Goal: Transaction & Acquisition: Obtain resource

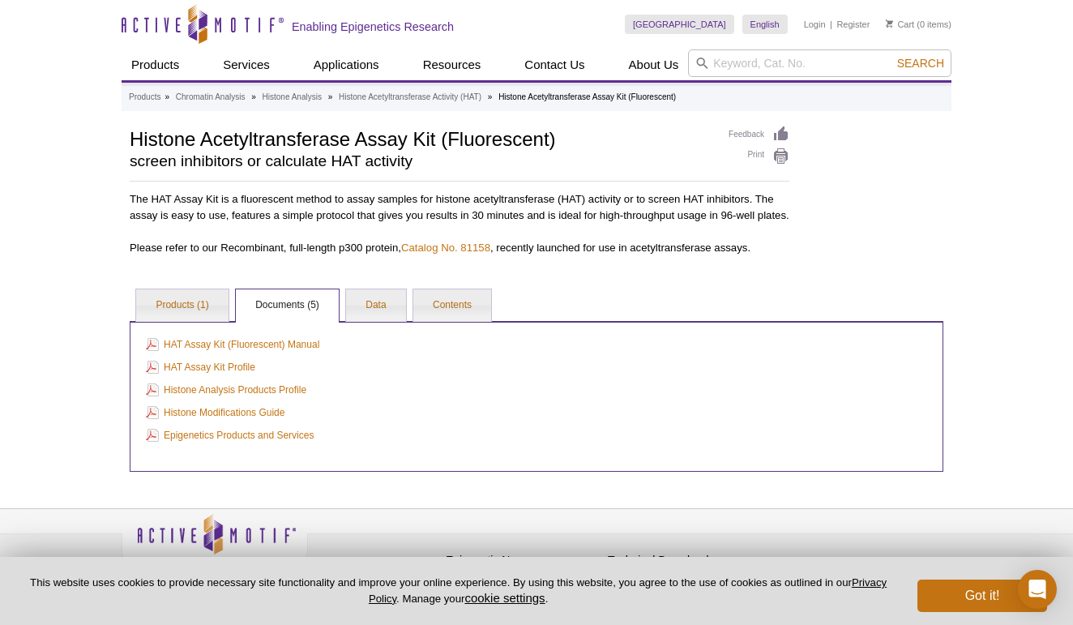
click at [685, 306] on ul "Products (1) Documents (5) Data Contents" at bounding box center [537, 304] width 814 height 34
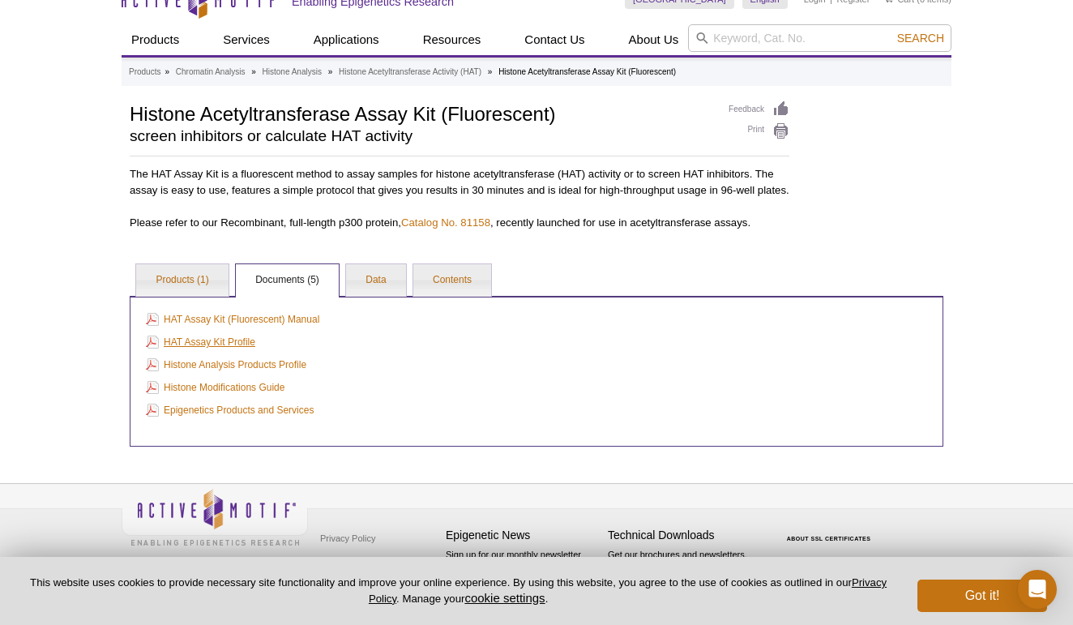
scroll to position [41, 0]
click at [197, 274] on link "Products (1)" at bounding box center [182, 280] width 92 height 32
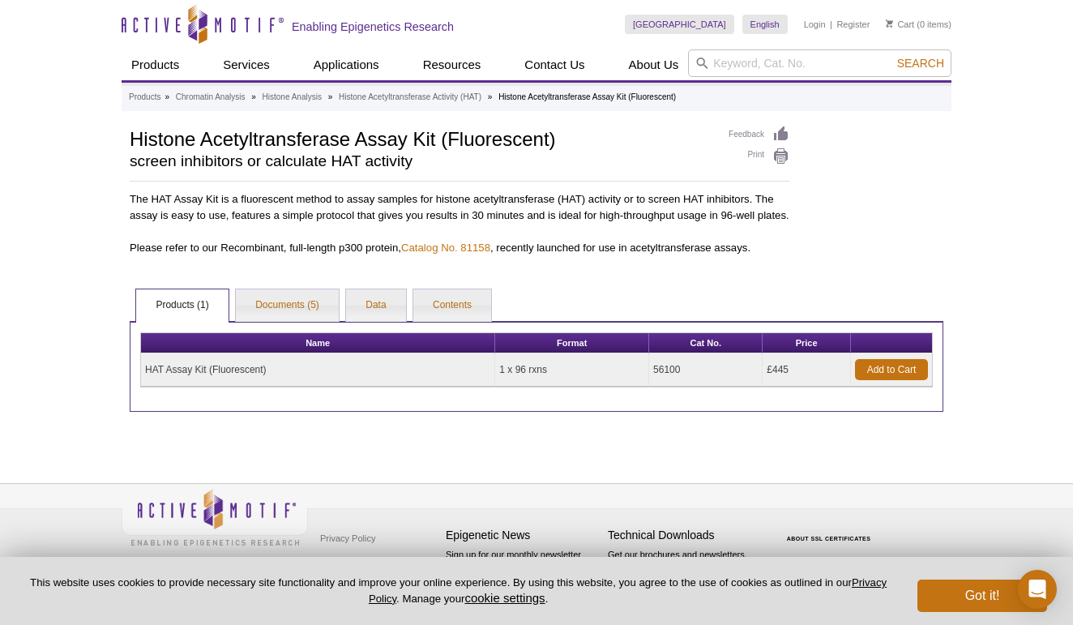
scroll to position [0, 0]
click at [899, 379] on link "Add to Cart" at bounding box center [891, 369] width 73 height 21
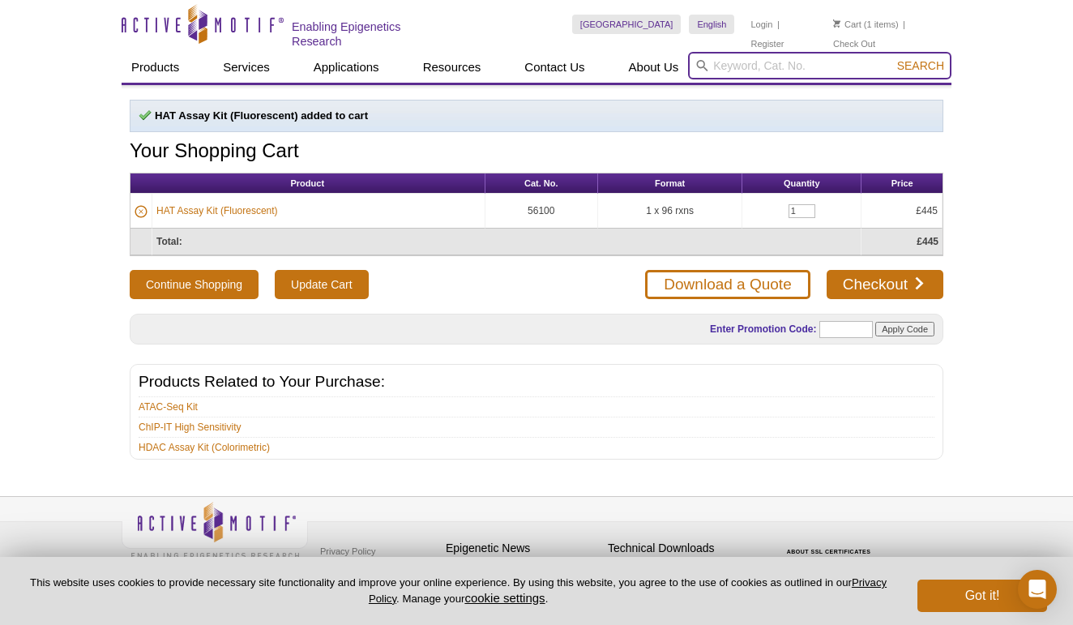
click at [738, 60] on input "search" at bounding box center [819, 66] width 263 height 28
paste input "40010"
type input "40010"
click at [926, 62] on span "Search" at bounding box center [920, 65] width 47 height 13
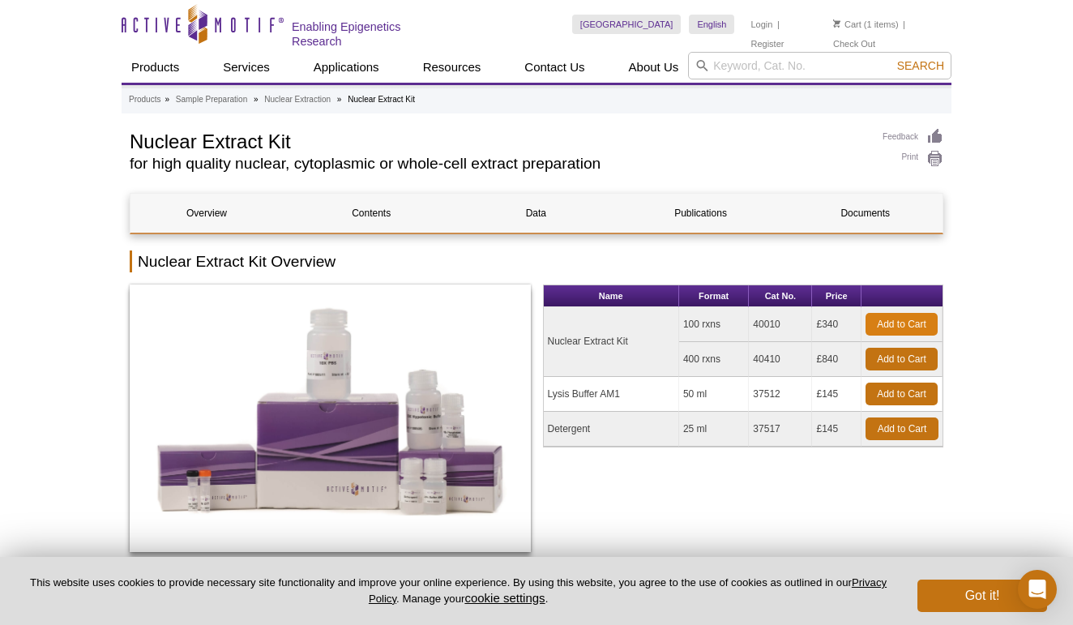
click at [893, 327] on link "Add to Cart" at bounding box center [902, 324] width 72 height 23
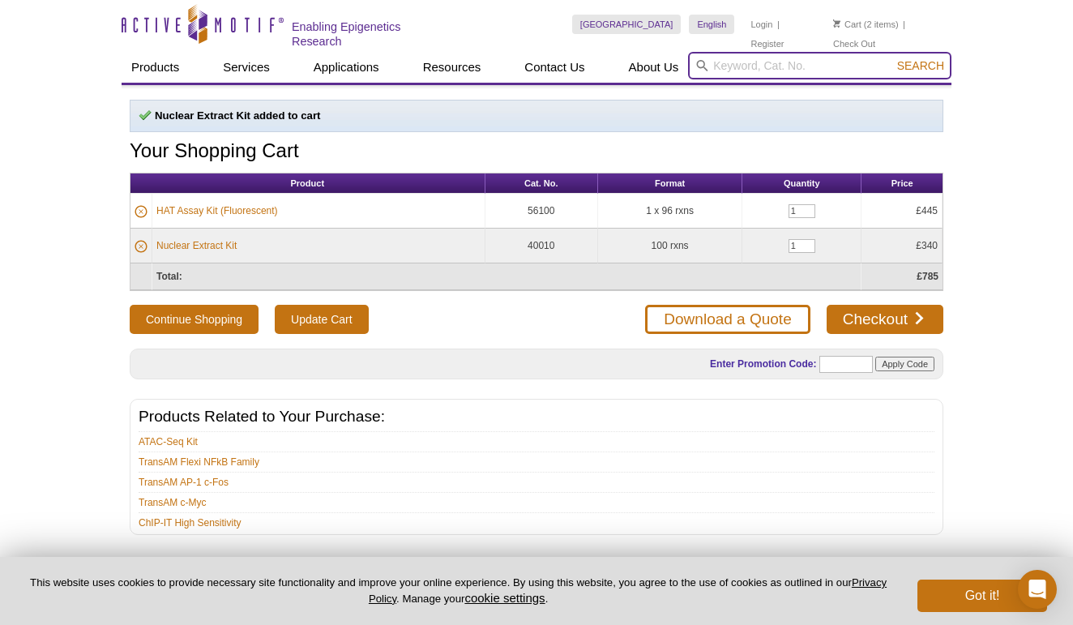
click at [736, 63] on input "search" at bounding box center [819, 66] width 263 height 28
paste input "56200"
type input "56200"
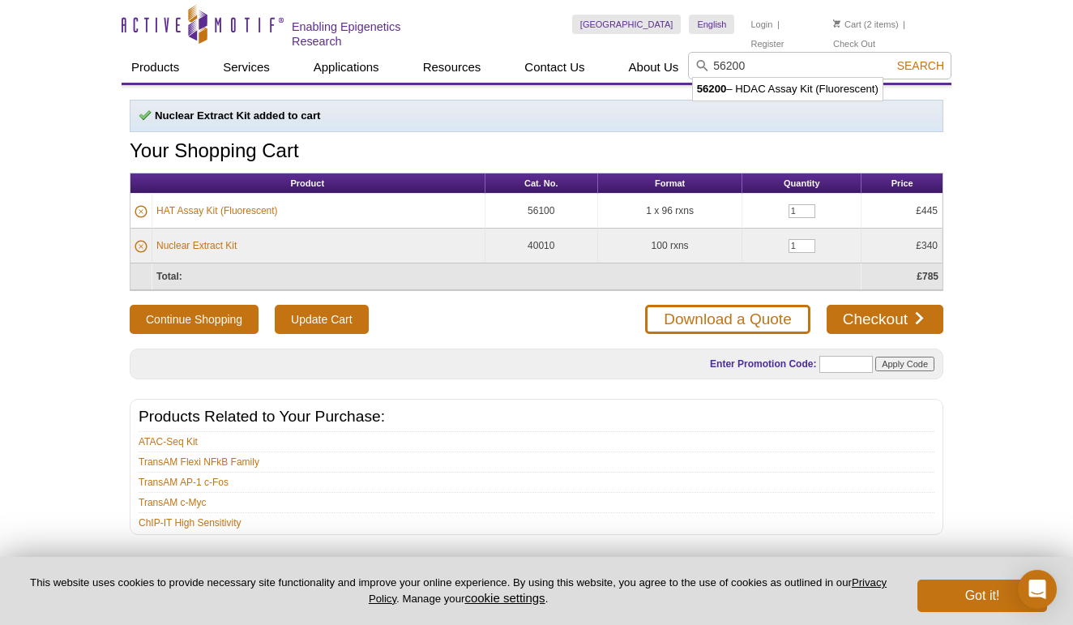
click at [932, 59] on span "Search" at bounding box center [920, 65] width 47 height 13
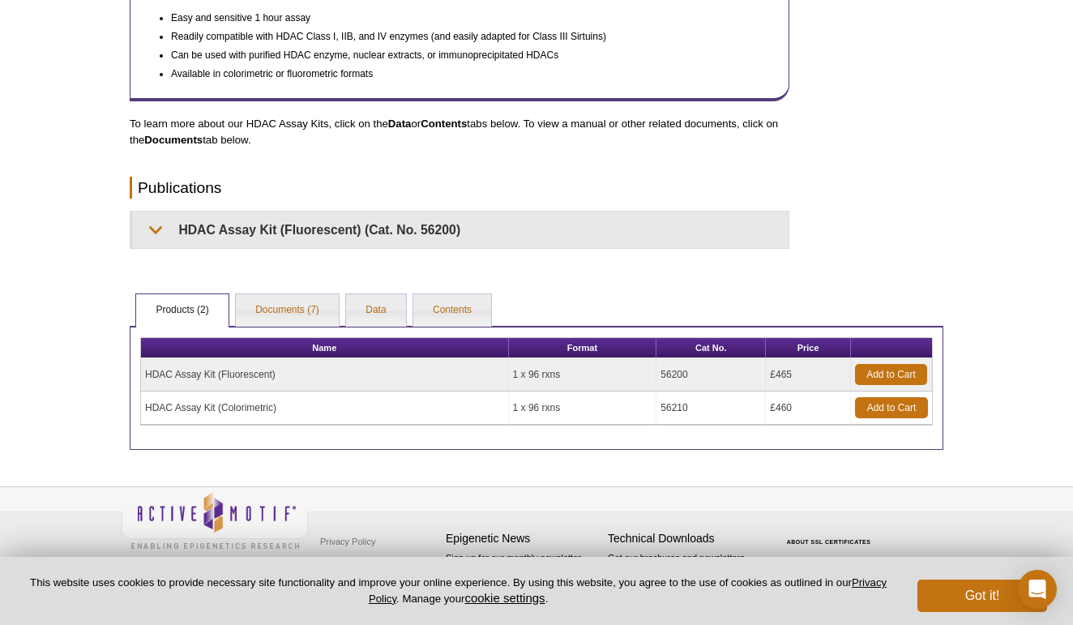
scroll to position [667, 0]
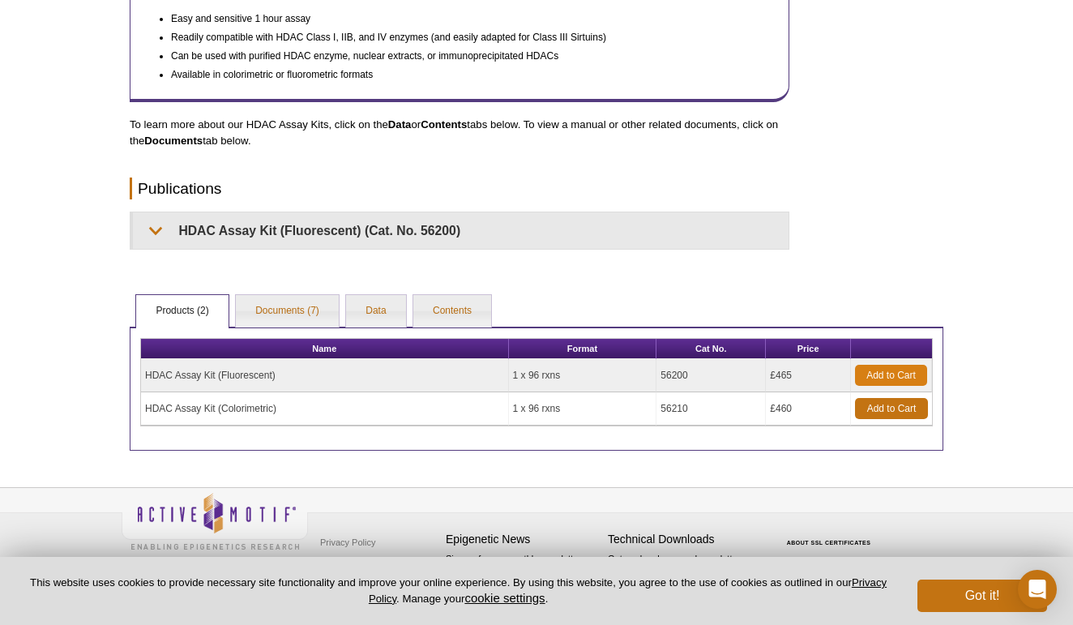
click at [870, 365] on link "Add to Cart" at bounding box center [891, 375] width 72 height 21
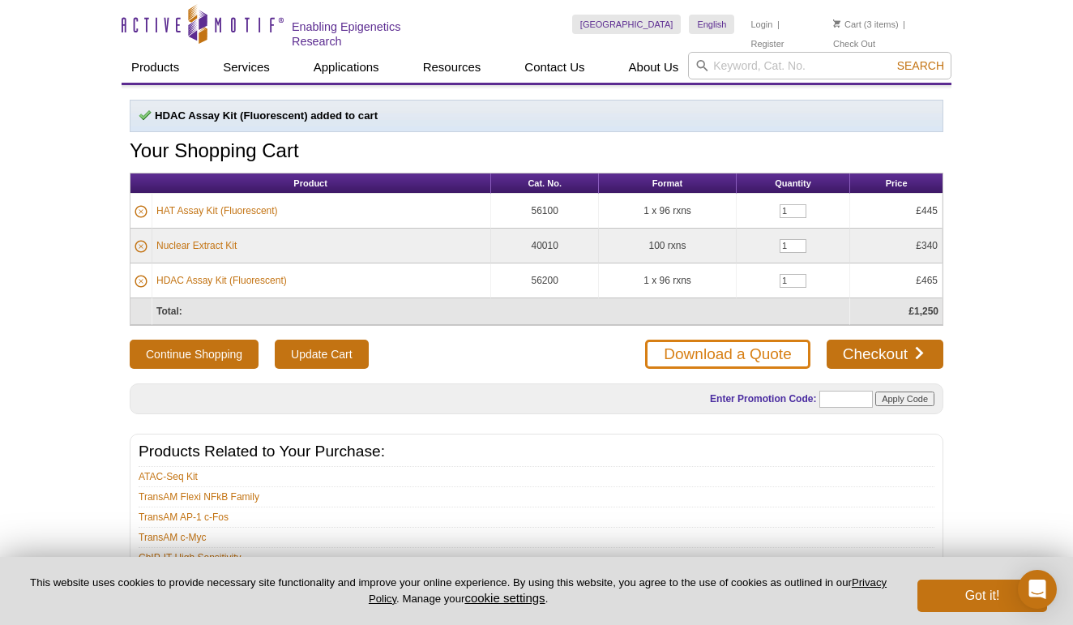
click at [768, 353] on link "Download a Quote" at bounding box center [727, 354] width 165 height 29
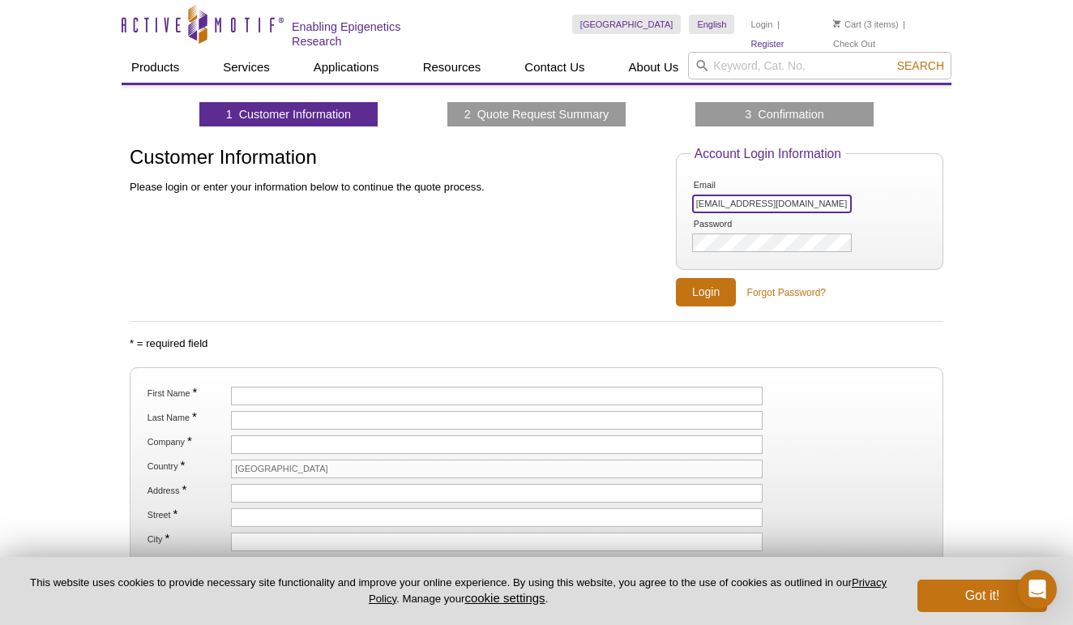
type input "[EMAIL_ADDRESS][DOMAIN_NAME]"
click at [784, 38] on link "Register" at bounding box center [767, 43] width 33 height 11
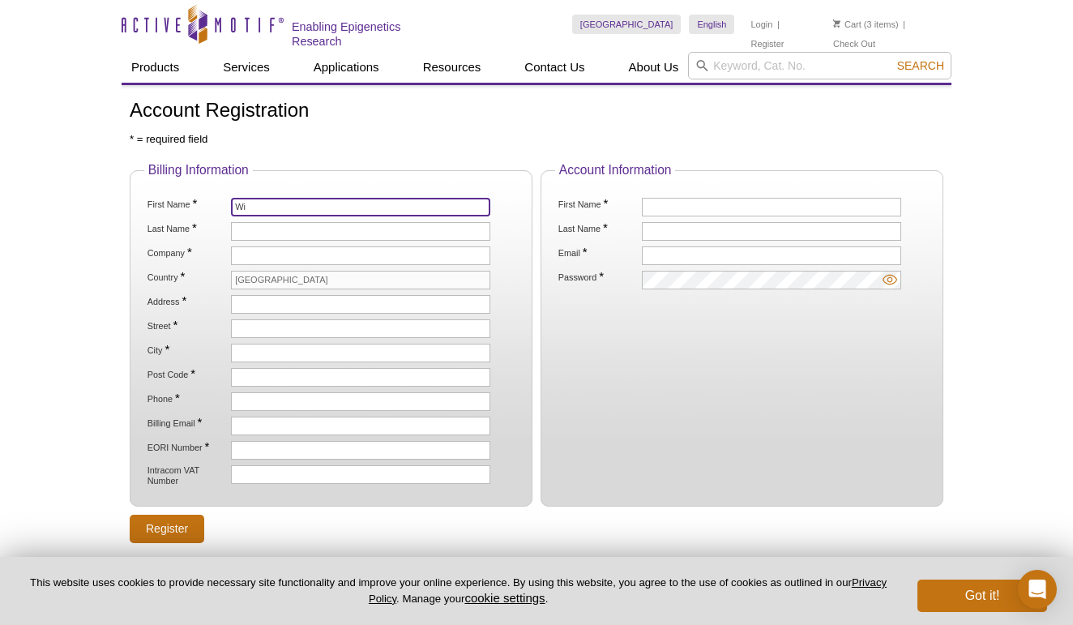
type input "Wiwit Ananda Wahyu"
type input "Setyaningsih"
type input "87834466361"
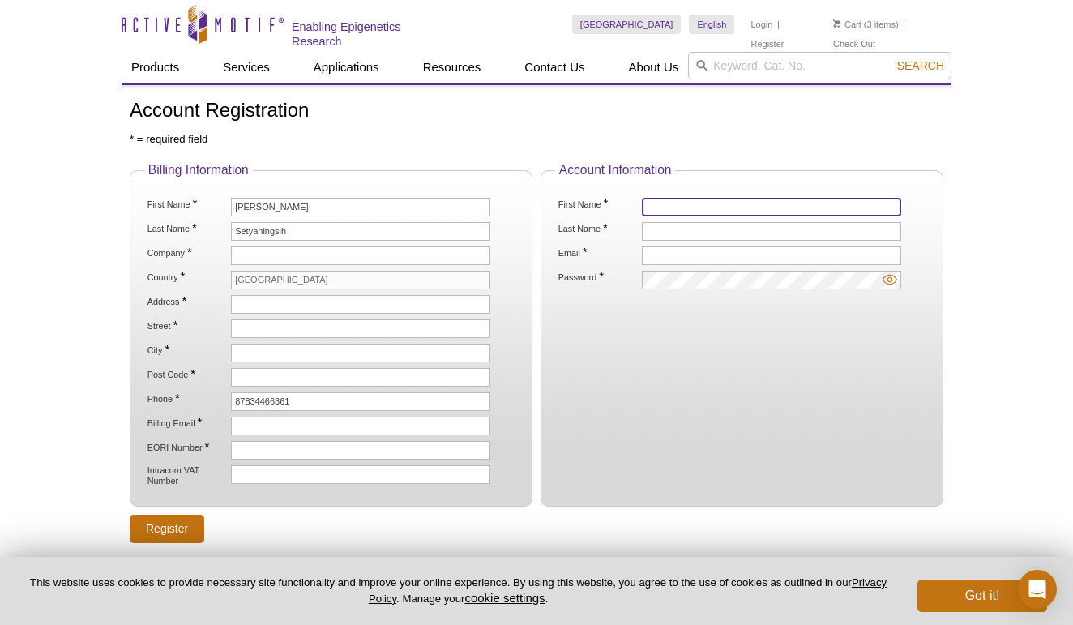
type input "Wiwit Ananda Wahyu"
type input "Setyaningsih"
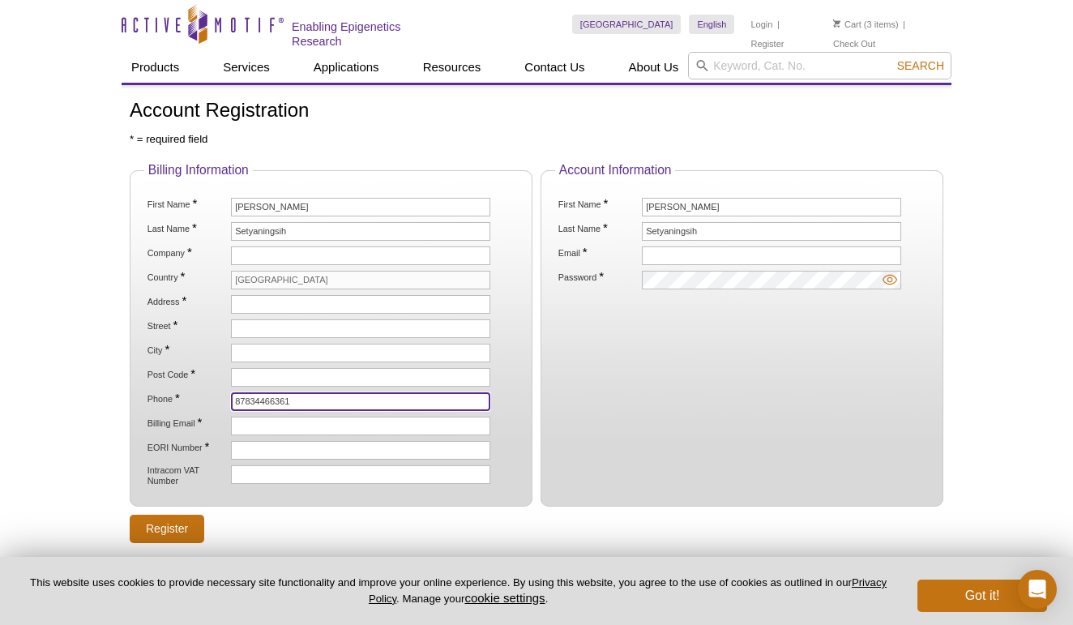
click at [274, 397] on input "87834466361" at bounding box center [360, 401] width 259 height 19
type input "7946746806"
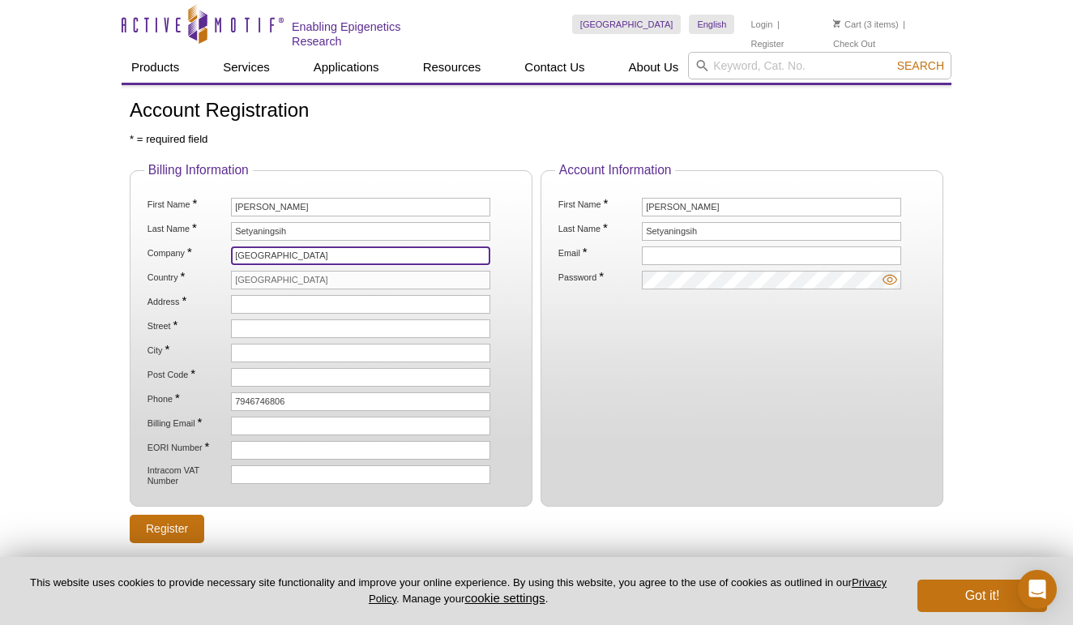
type input "[GEOGRAPHIC_DATA]"
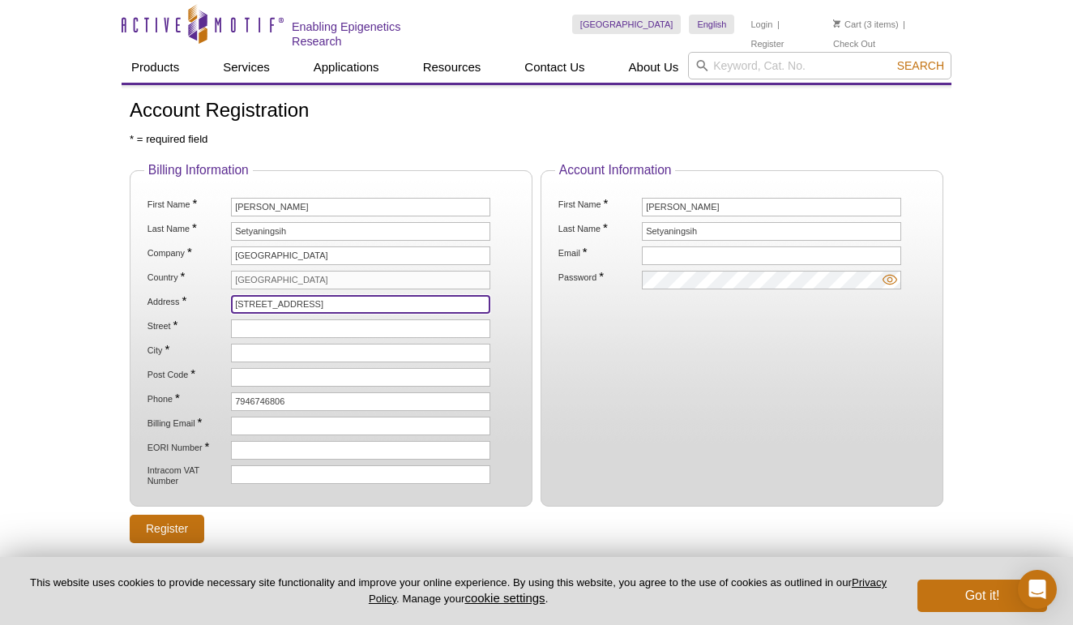
click at [307, 307] on input "[STREET_ADDRESS]" at bounding box center [360, 304] width 259 height 19
type input "[STREET_ADDRESS]"
paste input "[STREET_ADDRESS]"
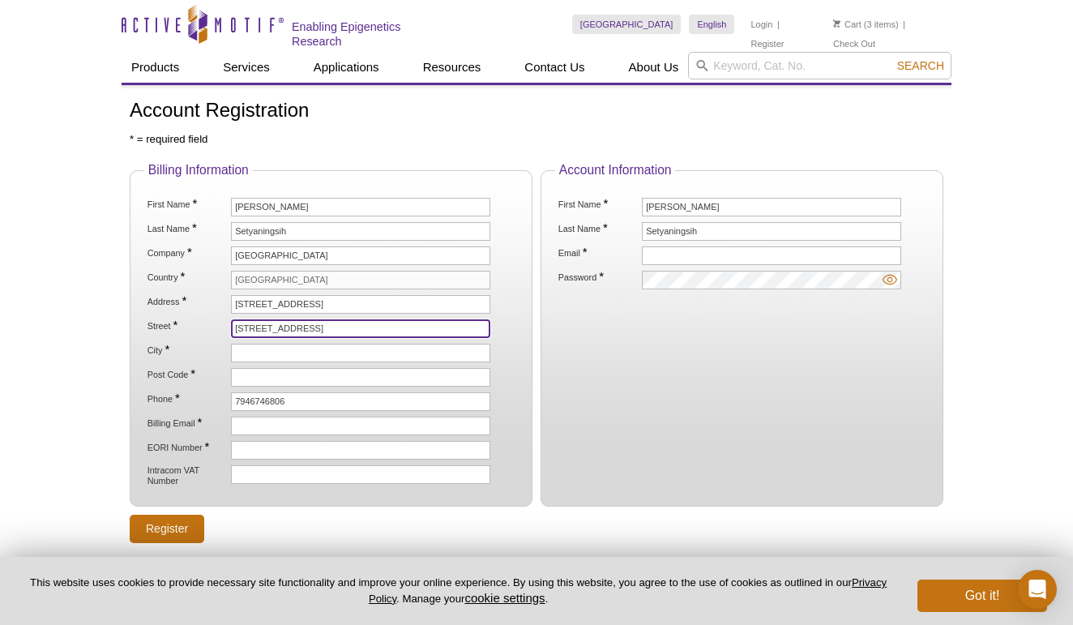
type input "[STREET_ADDRESS]"
type input "[GEOGRAPHIC_DATA]"
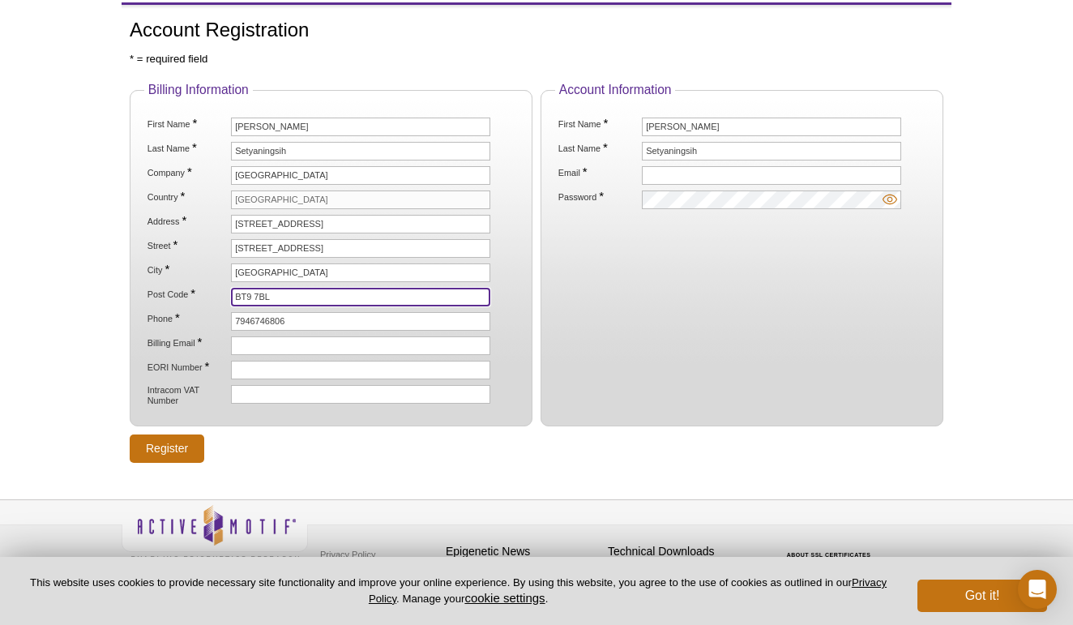
scroll to position [89, 0]
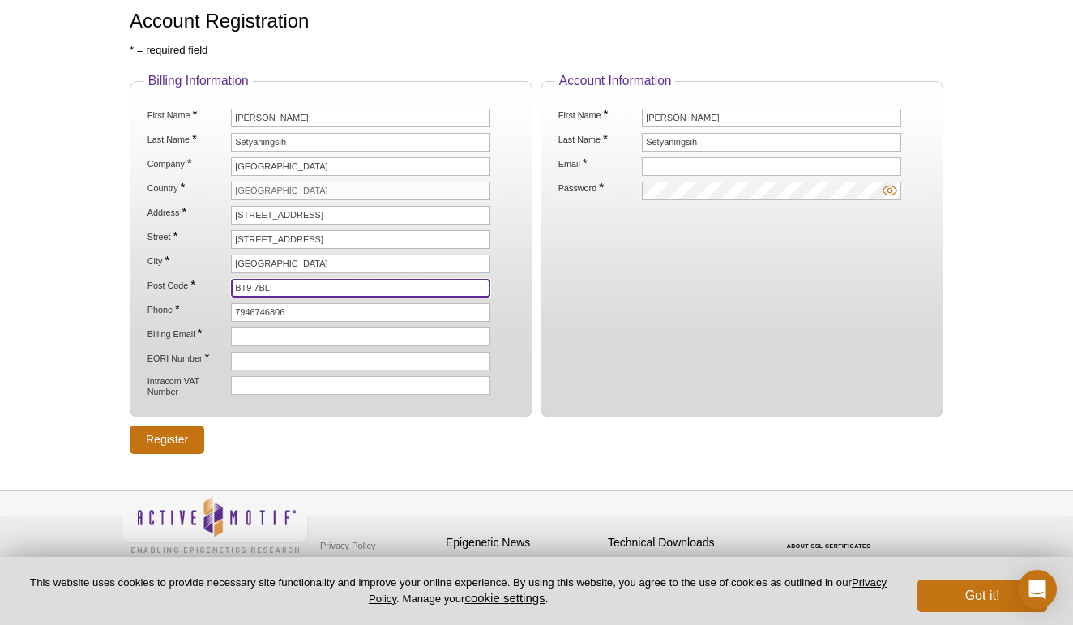
type input "BT9 7BL"
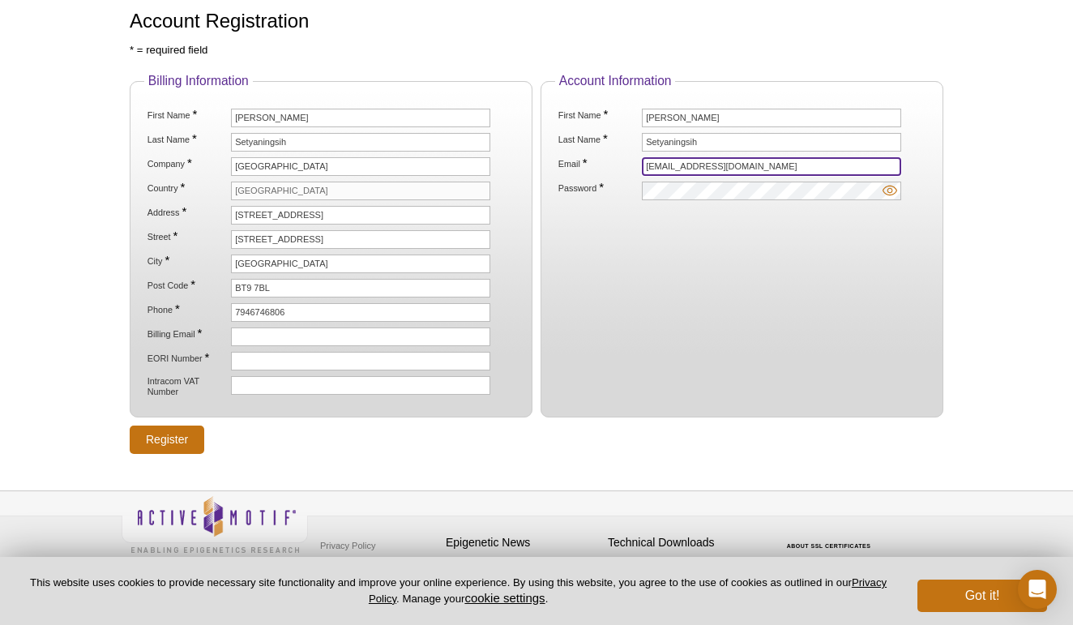
type input "wsetyaningsih01@qub.ac.uk"
click at [717, 199] on fieldset "Account Information First Name * Wiwit Ananda Wahyu Last Name * Setyaningsih Em…" at bounding box center [742, 246] width 403 height 344
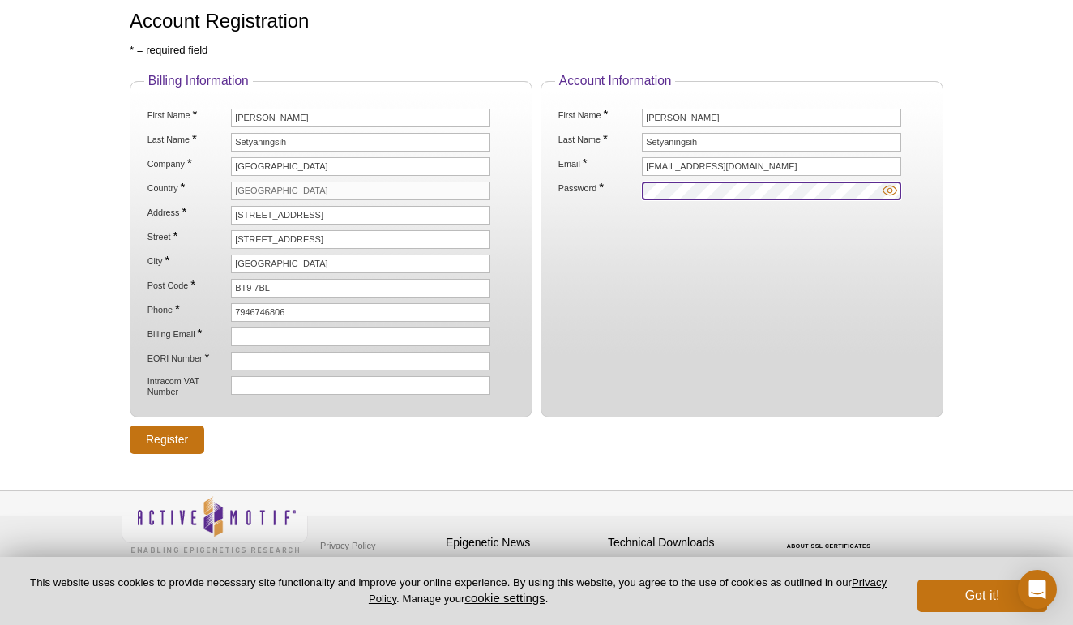
scroll to position [0, 0]
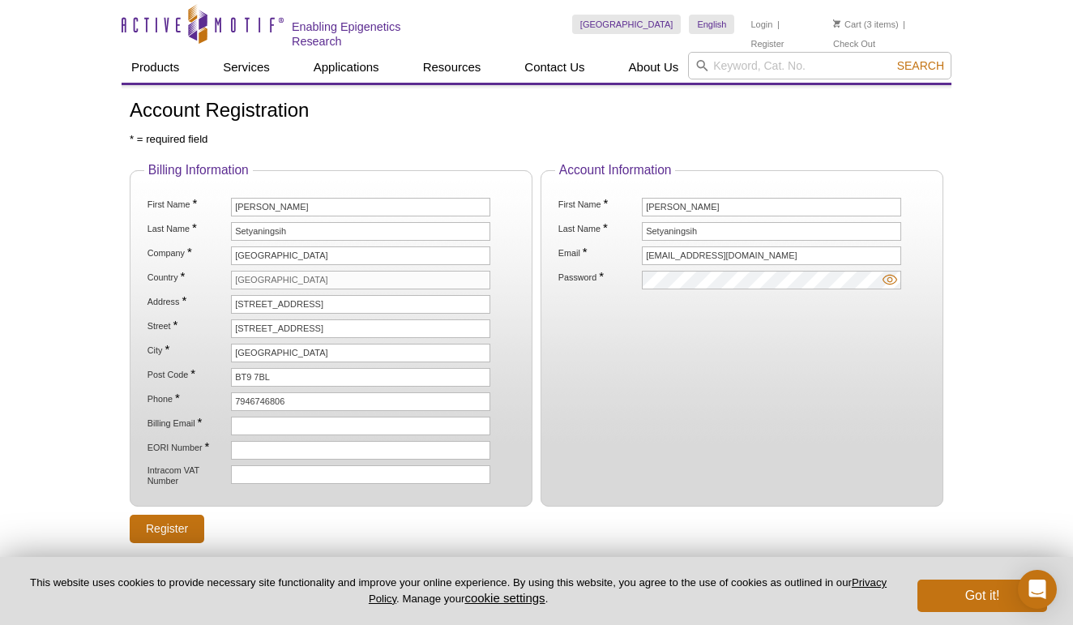
click at [890, 283] on img at bounding box center [890, 279] width 15 height 15
click at [883, 276] on img at bounding box center [890, 279] width 15 height 15
drag, startPoint x: 357, startPoint y: 250, endPoint x: 226, endPoint y: 251, distance: 131.3
click at [226, 251] on li "Company * Queen's University Belfast" at bounding box center [331, 255] width 370 height 19
paste input "[GEOGRAPHIC_DATA]"
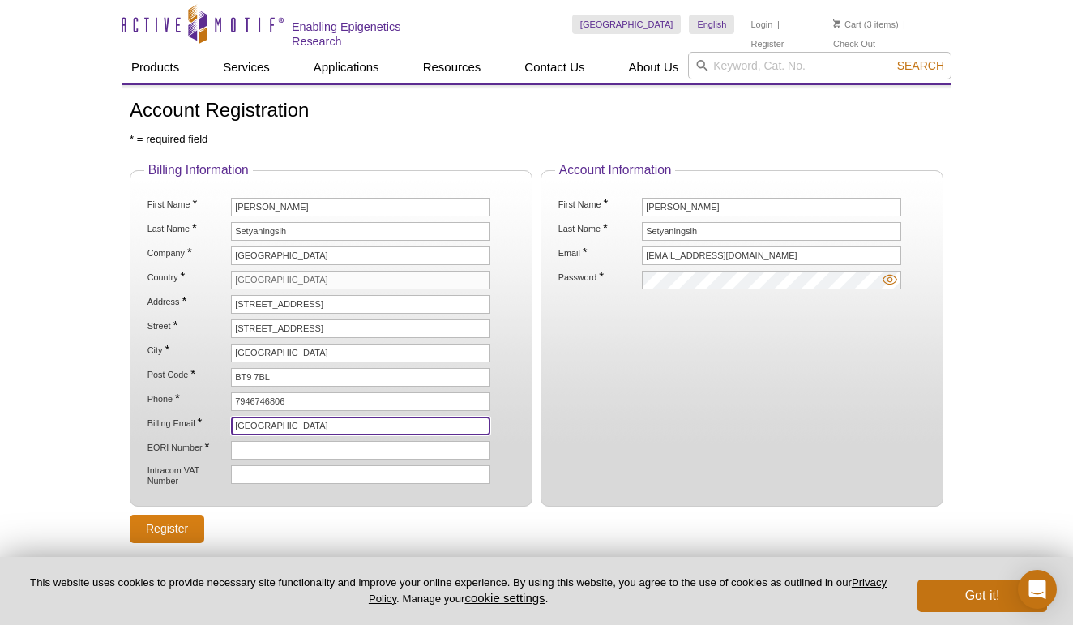
type input "[GEOGRAPHIC_DATA]"
click at [186, 516] on input "Register" at bounding box center [167, 529] width 75 height 28
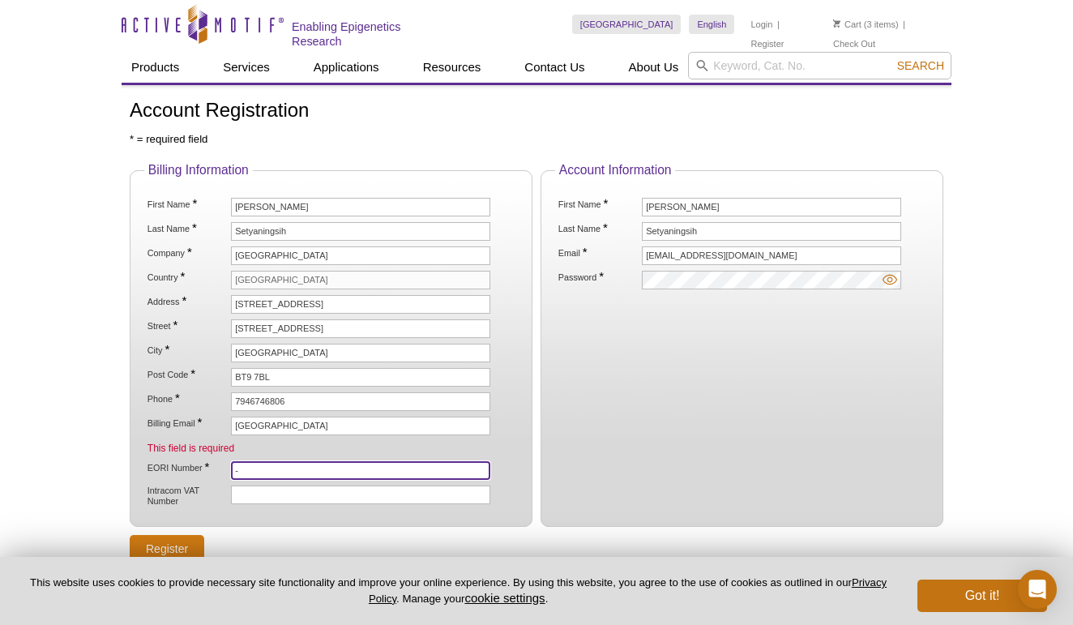
type input "-"
click at [184, 545] on input "Register" at bounding box center [167, 549] width 75 height 28
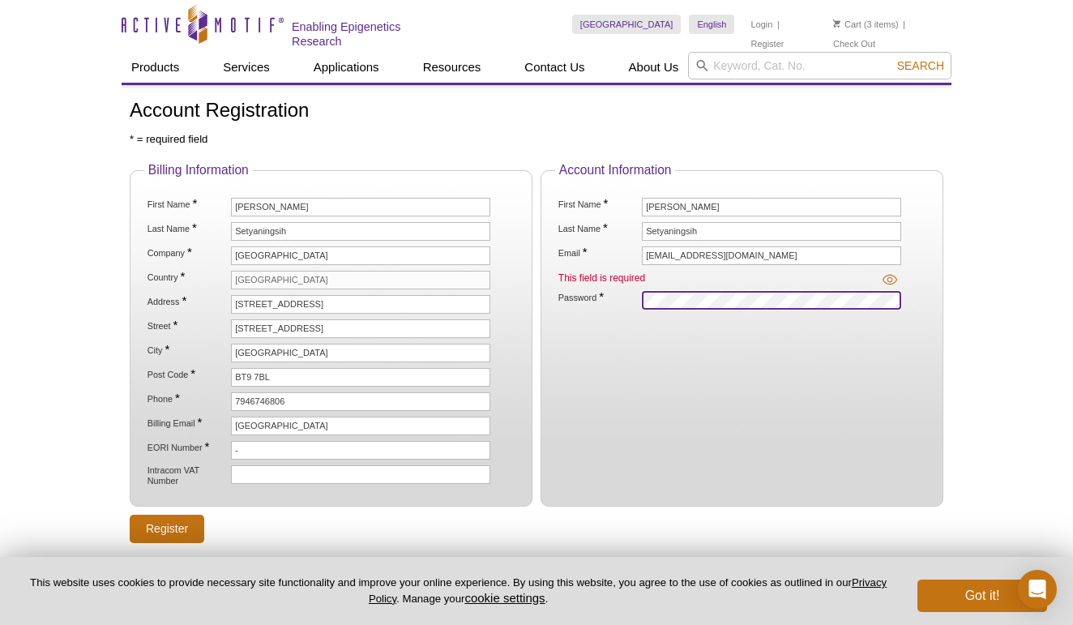
click at [167, 526] on input "Register" at bounding box center [167, 529] width 75 height 28
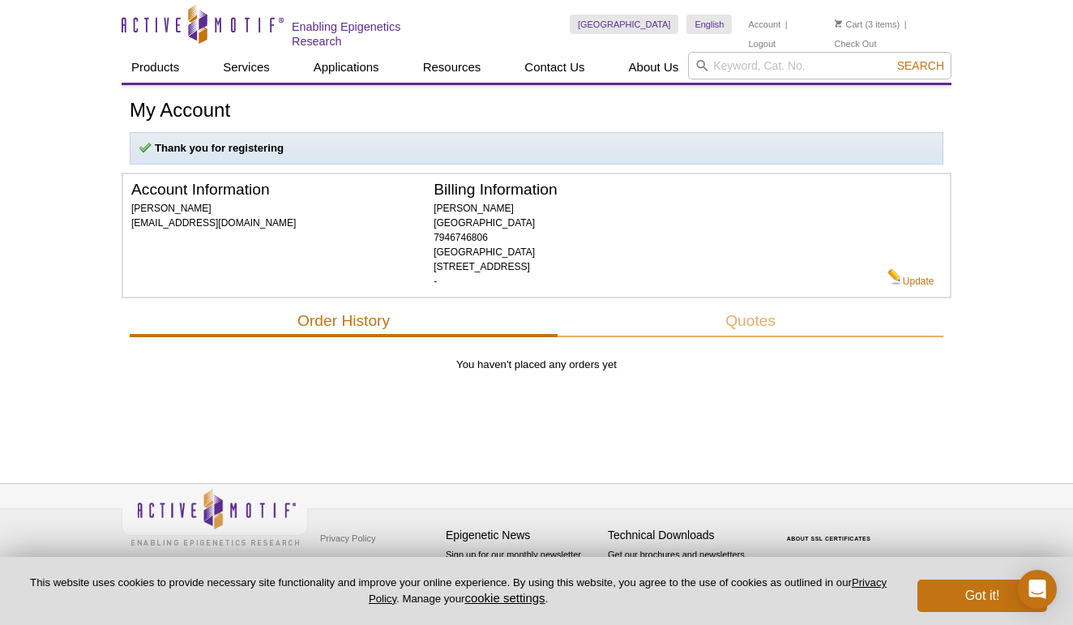
click at [866, 22] on li "Cart (3 items)" at bounding box center [868, 24] width 66 height 19
click at [842, 22] on link "Cart" at bounding box center [849, 24] width 28 height 11
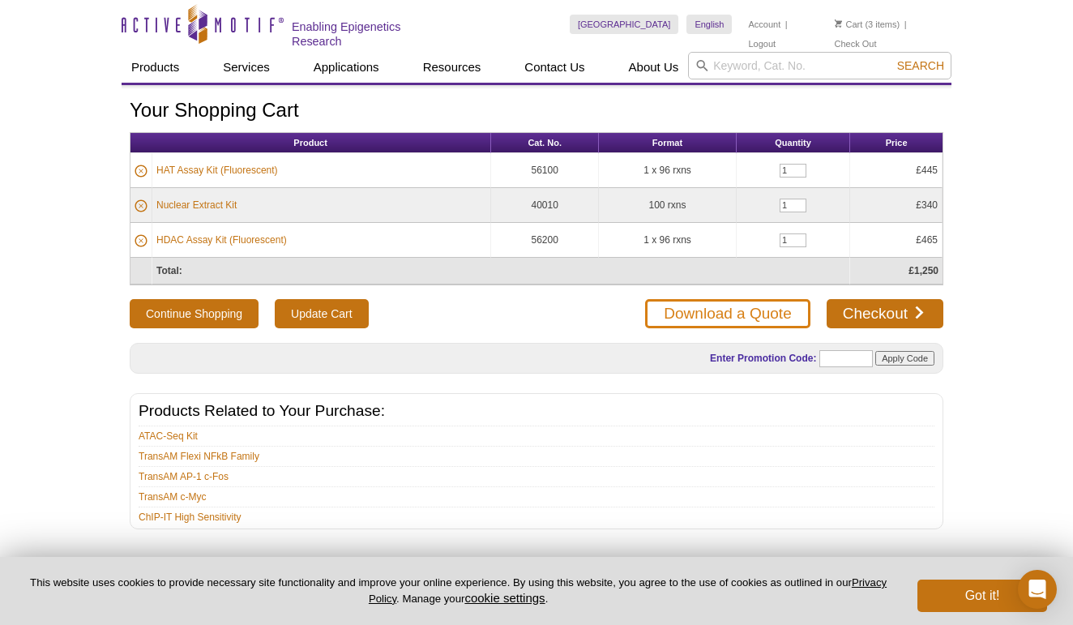
click at [782, 318] on link "Download a Quote" at bounding box center [727, 313] width 165 height 29
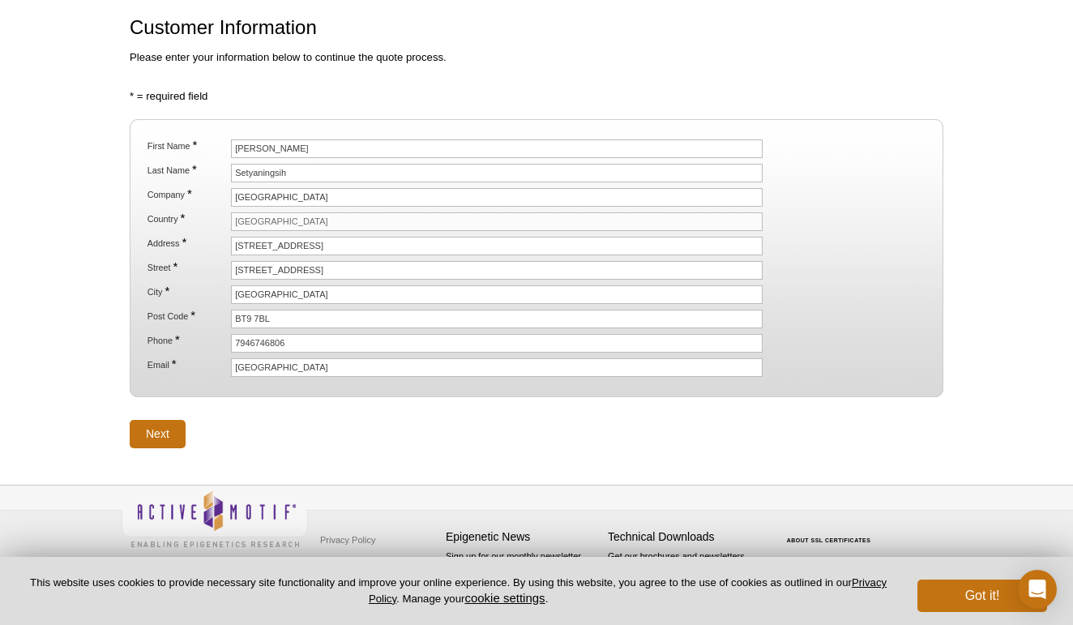
scroll to position [129, 0]
click at [178, 423] on input "Next" at bounding box center [158, 435] width 56 height 28
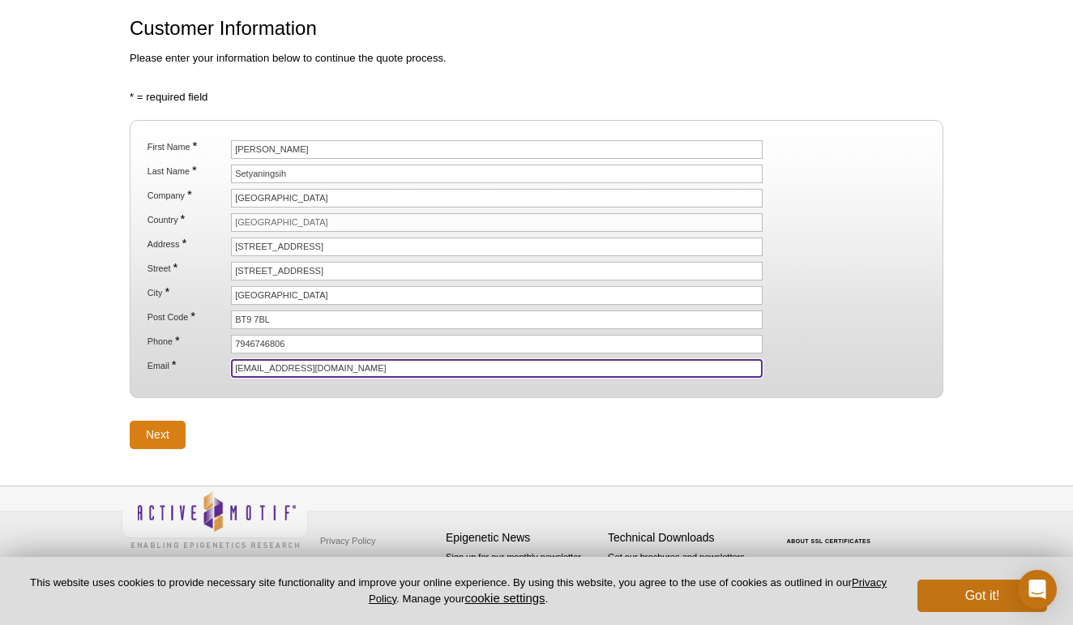
type input "[EMAIL_ADDRESS][DOMAIN_NAME]"
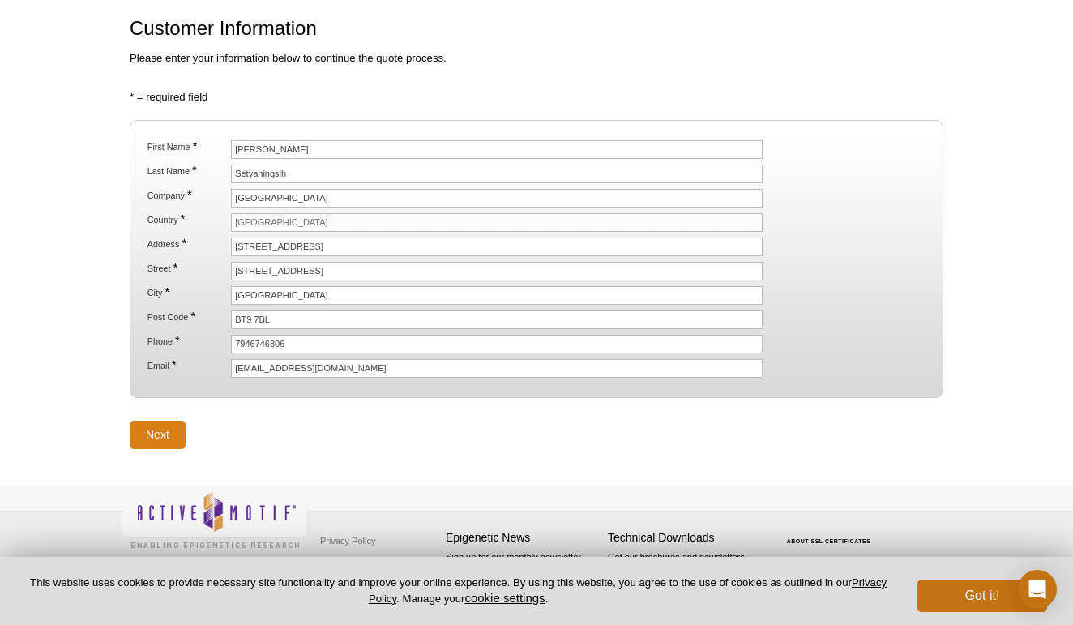
click at [181, 430] on input "Next" at bounding box center [158, 435] width 56 height 28
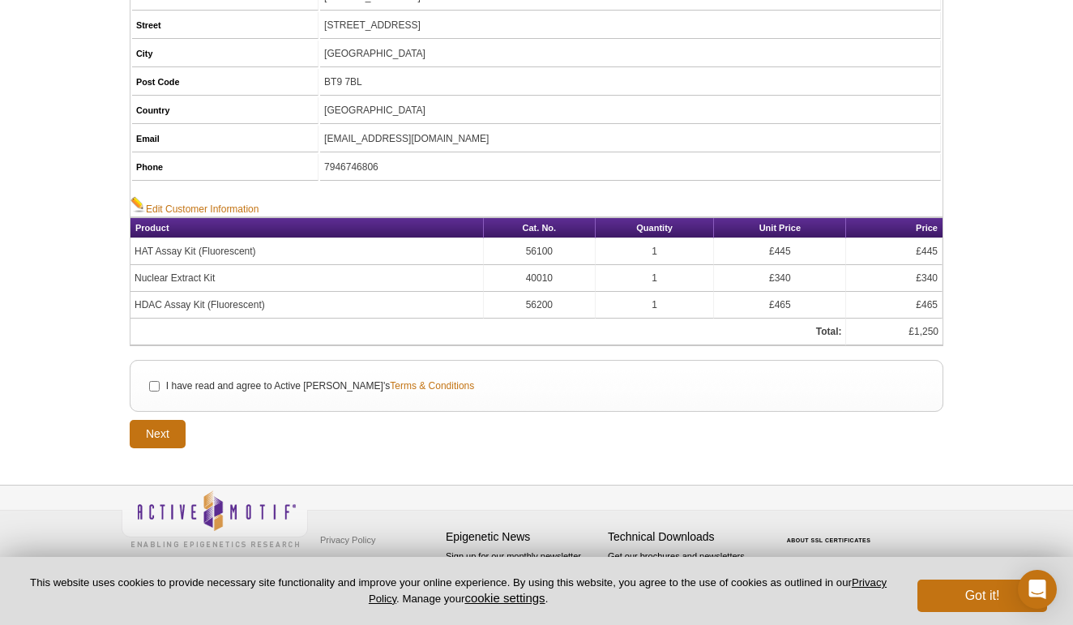
scroll to position [277, 0]
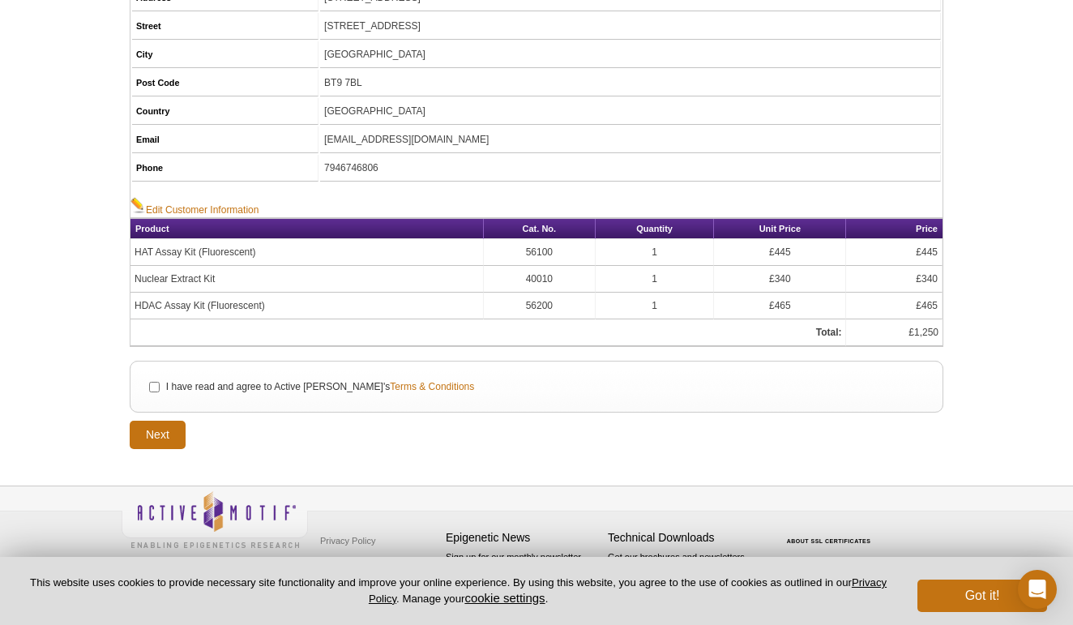
click at [152, 386] on input "I have read and agree to Active [PERSON_NAME]'s Terms & Conditions" at bounding box center [154, 387] width 11 height 11
checkbox input "true"
click at [164, 425] on input "Next" at bounding box center [158, 435] width 56 height 28
click at [226, 206] on link "Edit Customer Information" at bounding box center [194, 207] width 128 height 20
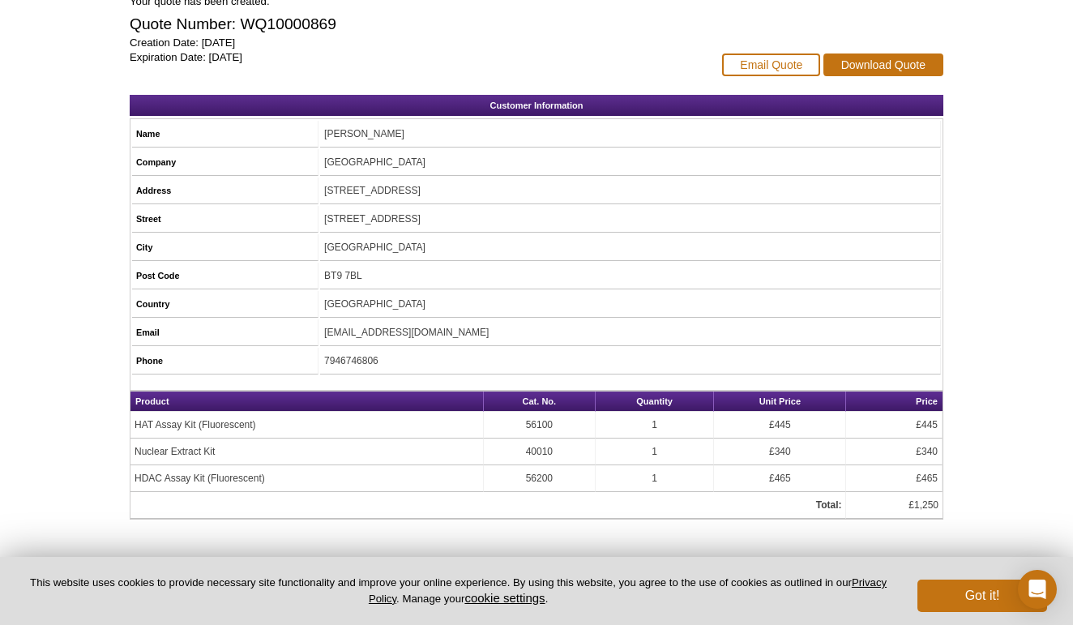
scroll to position [183, 0]
click at [905, 69] on link "Download Quote" at bounding box center [884, 64] width 120 height 23
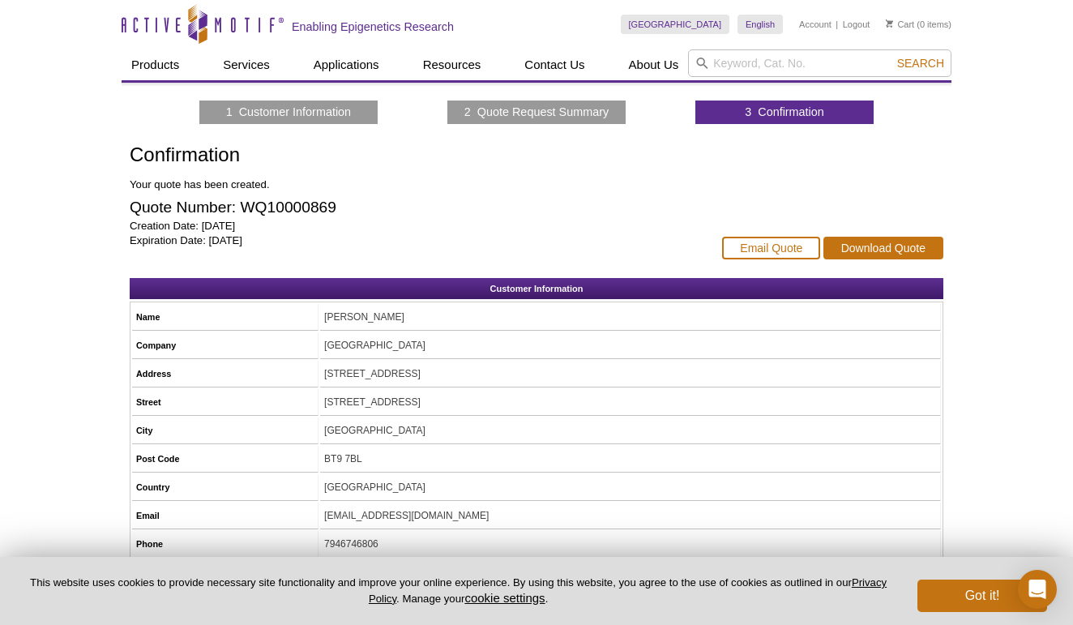
scroll to position [0, 0]
click at [482, 113] on link "2 Quote Request Summary" at bounding box center [536, 112] width 144 height 15
